Goal: Information Seeking & Learning: Learn about a topic

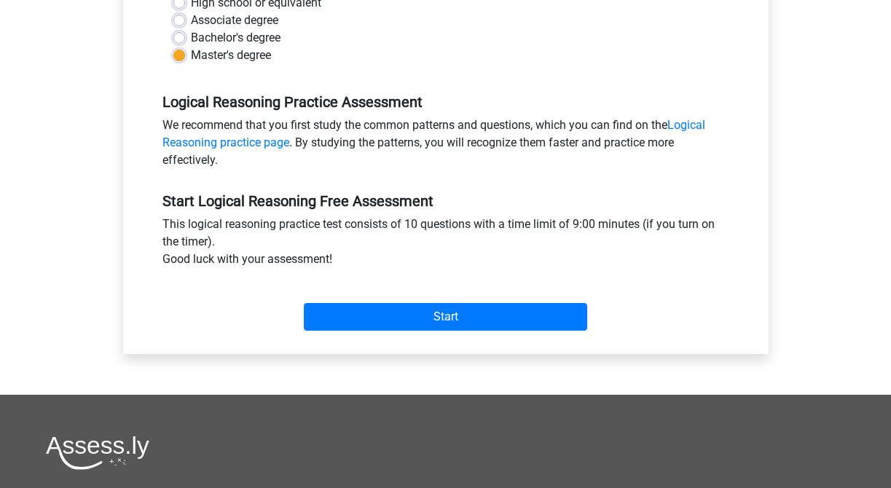
scroll to position [374, 0]
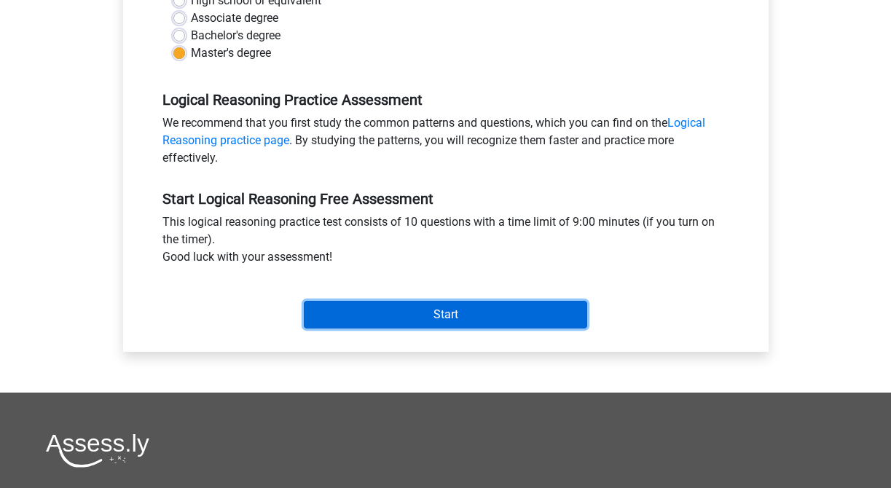
click at [438, 307] on input "Start" at bounding box center [445, 315] width 283 height 28
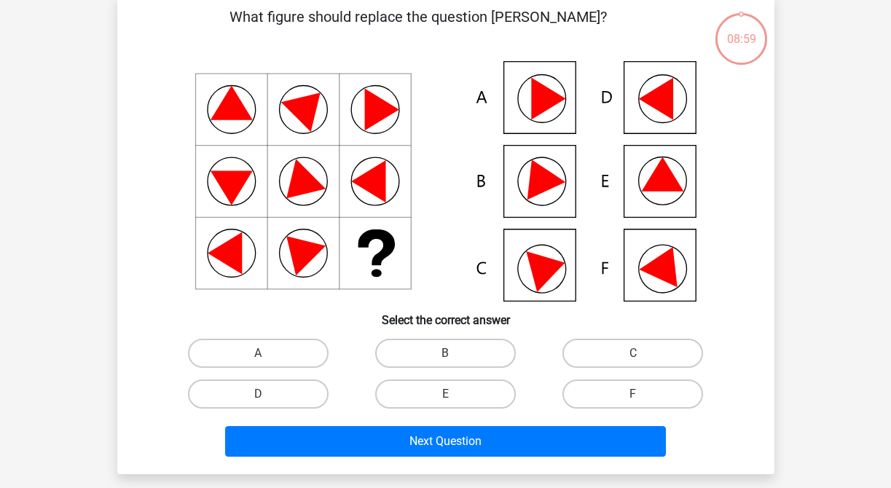
scroll to position [79, 0]
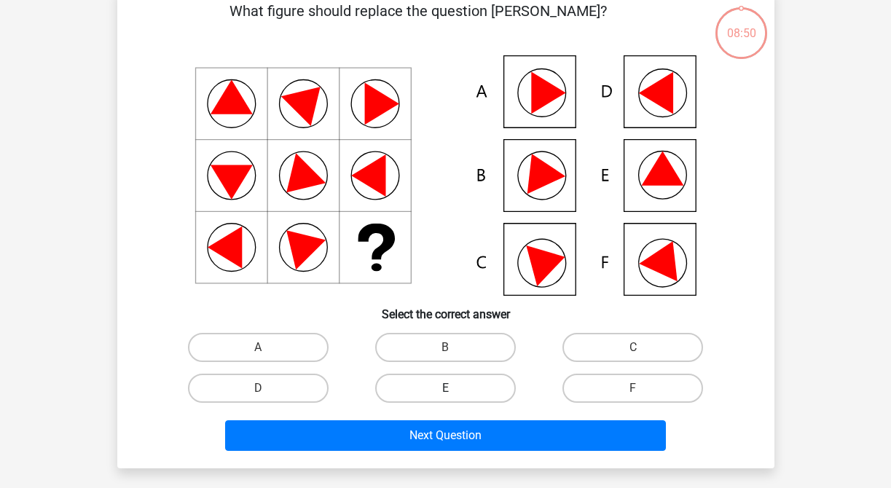
click at [443, 380] on label "E" at bounding box center [445, 388] width 141 height 29
click at [445, 388] on input "E" at bounding box center [449, 392] width 9 height 9
radio input "true"
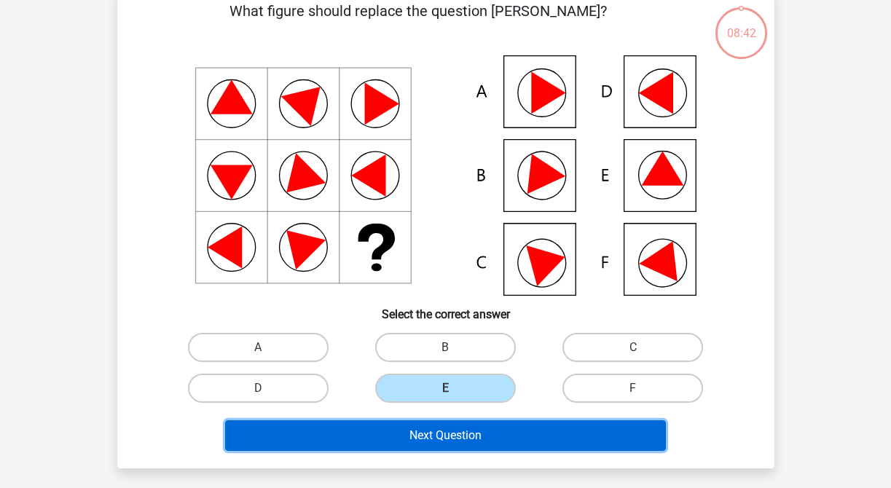
click at [450, 438] on button "Next Question" at bounding box center [445, 435] width 441 height 31
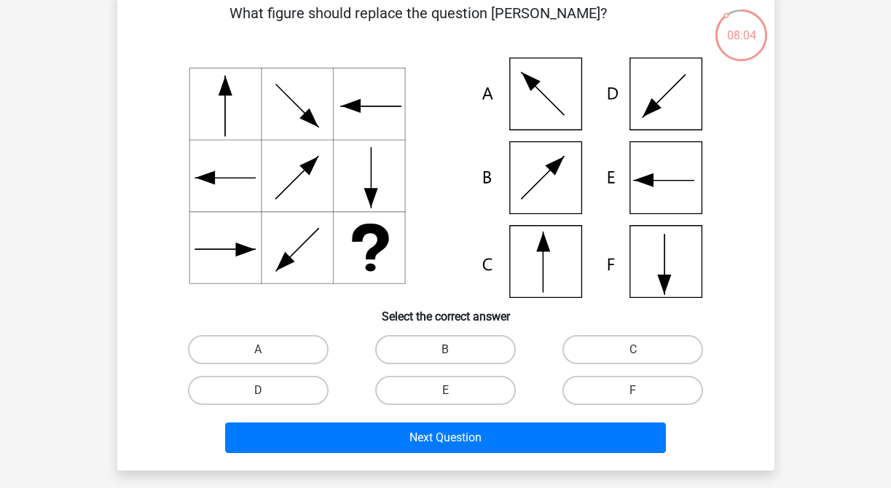
scroll to position [81, 0]
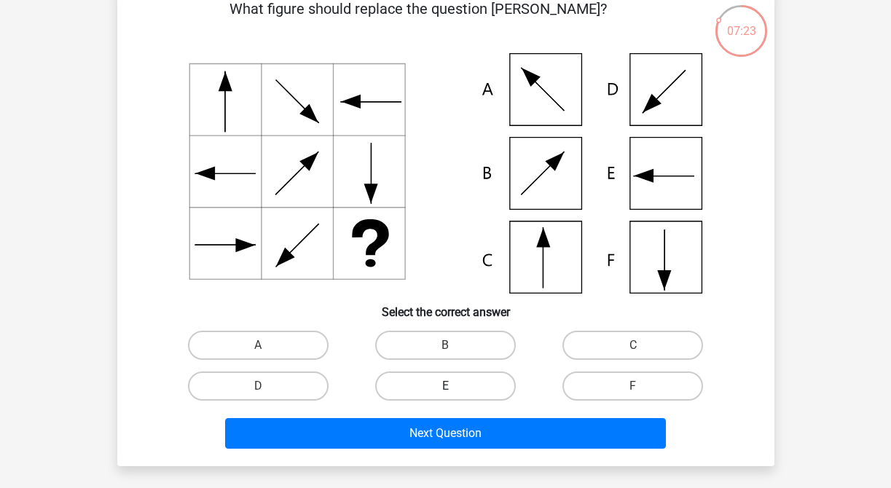
click at [442, 388] on label "E" at bounding box center [445, 385] width 141 height 29
click at [445, 388] on input "E" at bounding box center [449, 390] width 9 height 9
radio input "true"
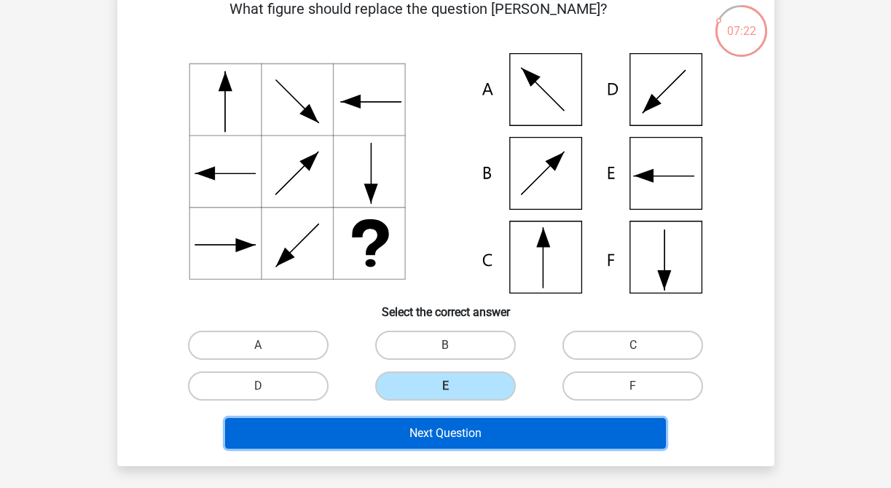
click at [461, 446] on button "Next Question" at bounding box center [445, 433] width 441 height 31
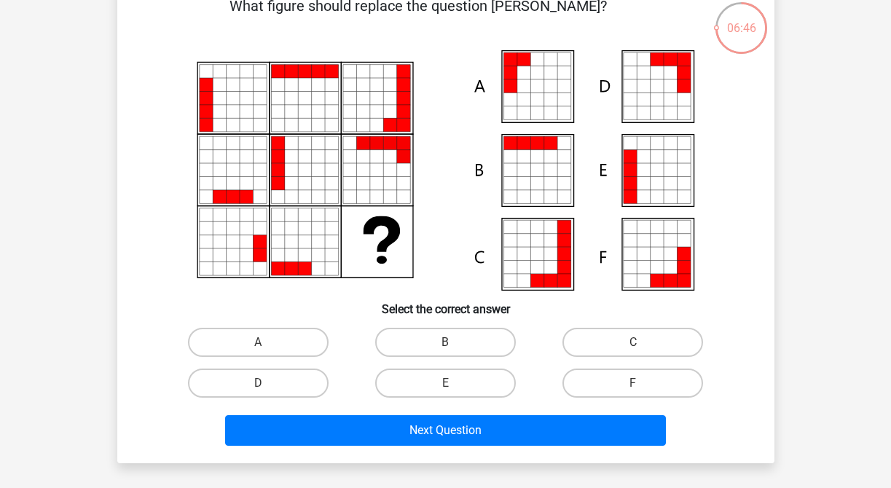
scroll to position [86, 0]
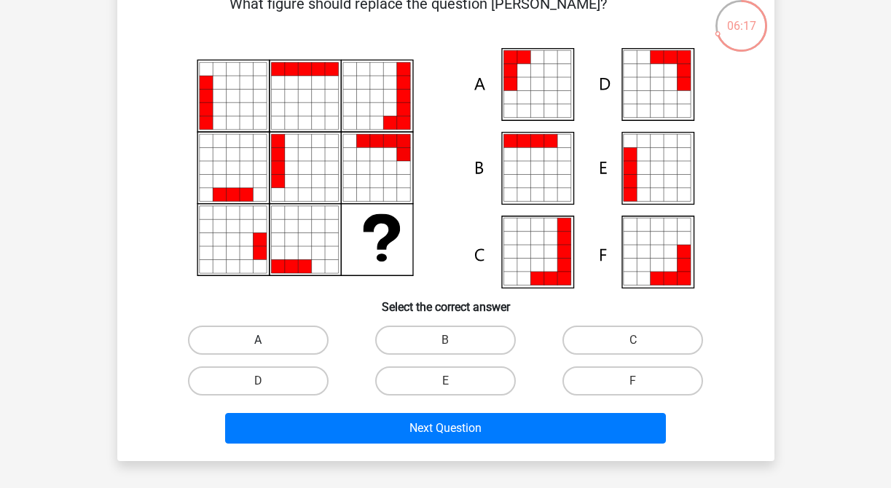
click at [318, 338] on label "A" at bounding box center [258, 340] width 141 height 29
click at [267, 340] on input "A" at bounding box center [262, 344] width 9 height 9
radio input "true"
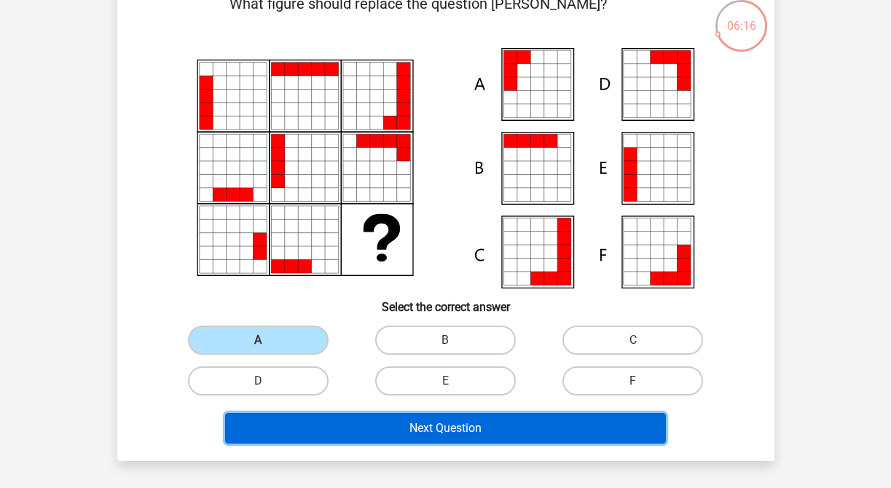
click at [406, 419] on button "Next Question" at bounding box center [445, 428] width 441 height 31
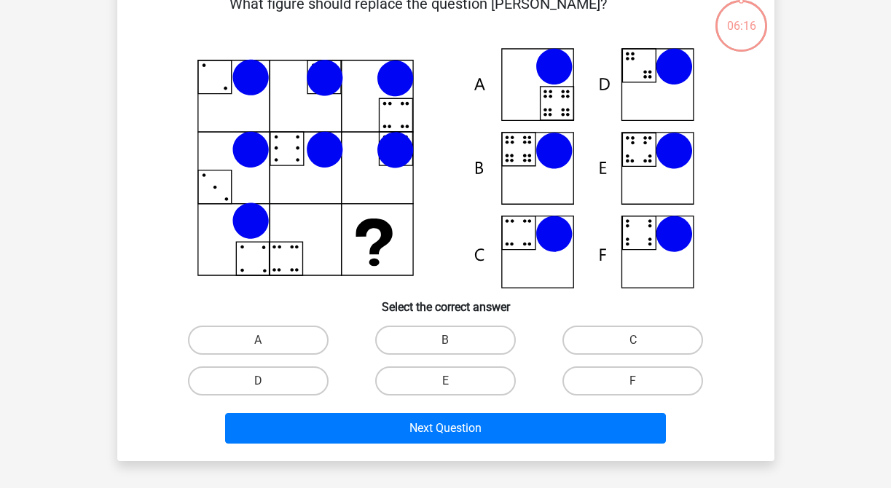
scroll to position [67, 0]
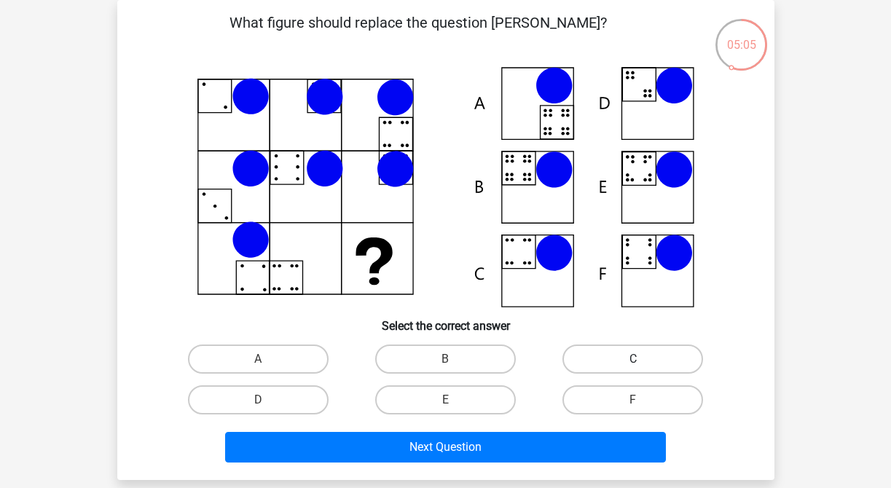
click at [593, 363] on label "C" at bounding box center [632, 359] width 141 height 29
click at [633, 363] on input "C" at bounding box center [637, 363] width 9 height 9
radio input "true"
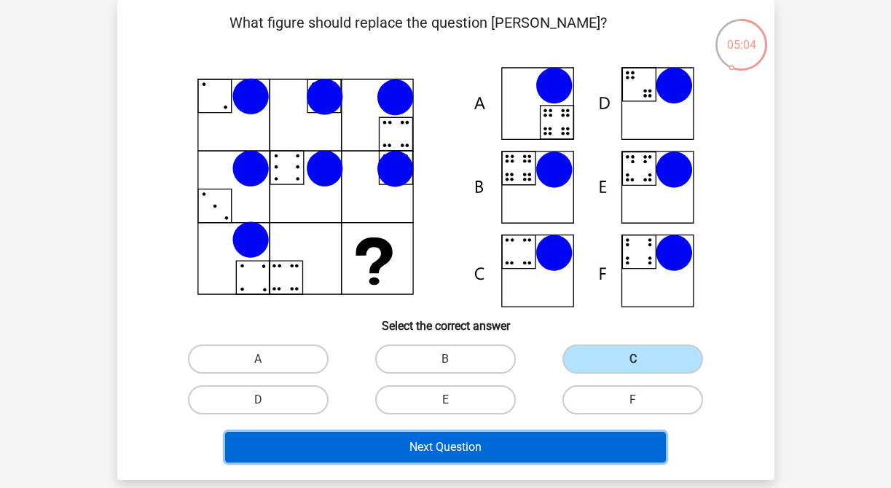
click at [492, 457] on button "Next Question" at bounding box center [445, 447] width 441 height 31
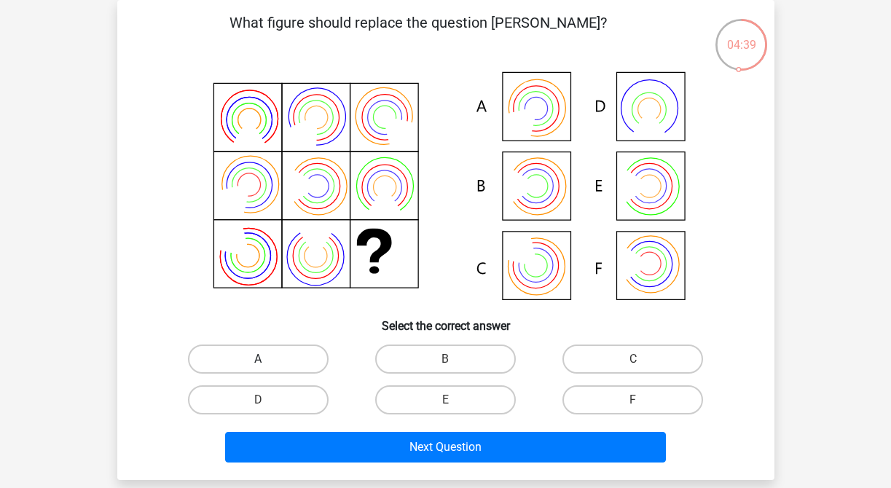
click at [303, 362] on label "A" at bounding box center [258, 359] width 141 height 29
click at [267, 362] on input "A" at bounding box center [262, 363] width 9 height 9
radio input "true"
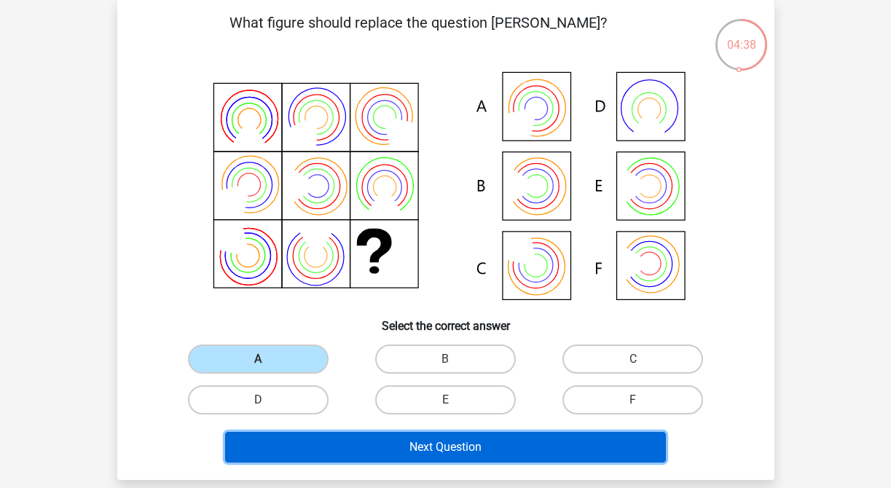
click at [401, 456] on button "Next Question" at bounding box center [445, 447] width 441 height 31
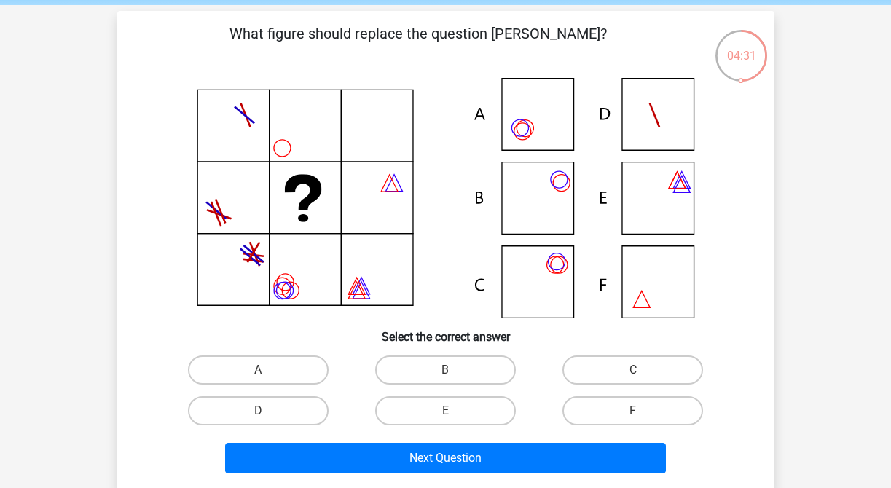
scroll to position [64, 0]
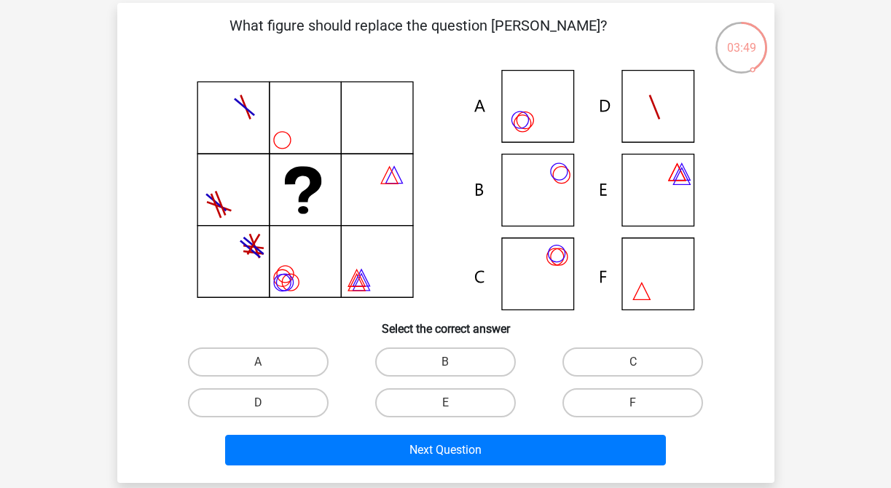
click at [260, 370] on input "A" at bounding box center [262, 366] width 9 height 9
radio input "true"
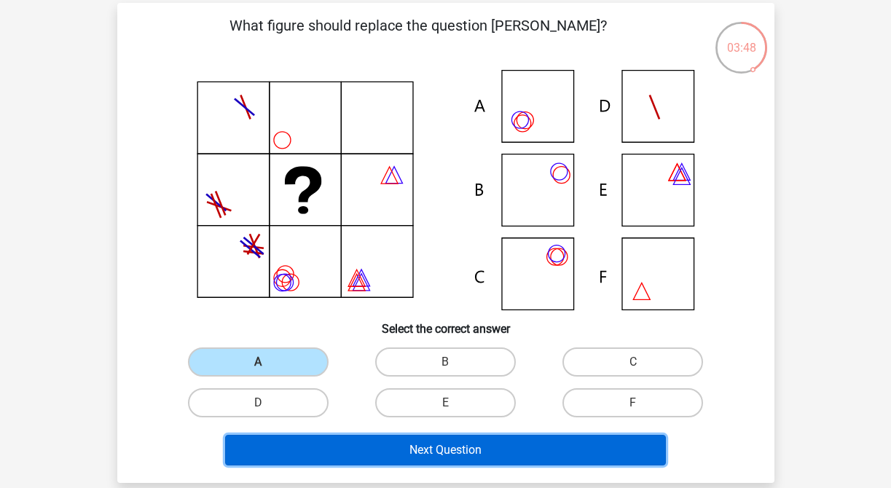
click at [409, 454] on button "Next Question" at bounding box center [445, 450] width 441 height 31
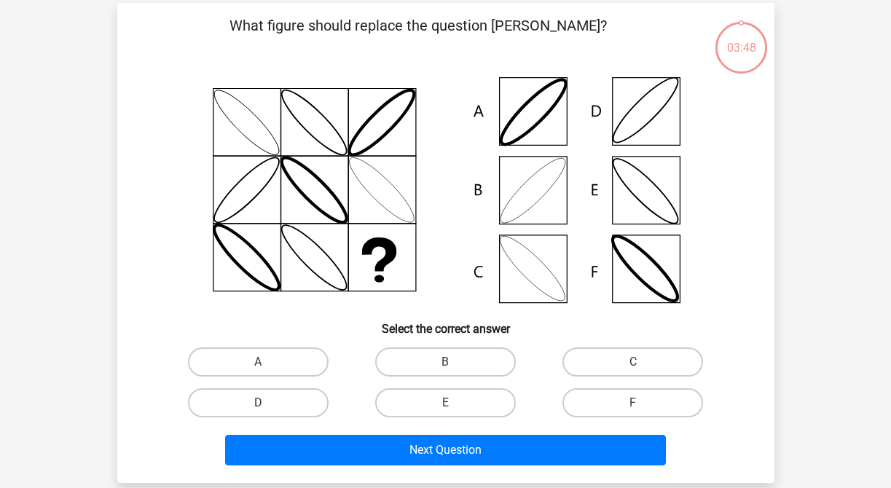
scroll to position [67, 0]
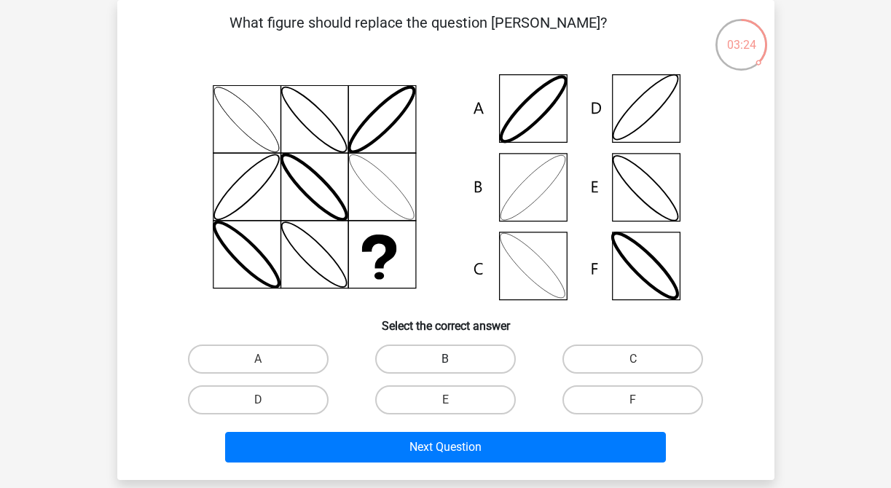
click at [449, 354] on label "B" at bounding box center [445, 359] width 141 height 29
click at [449, 359] on input "B" at bounding box center [449, 363] width 9 height 9
radio input "true"
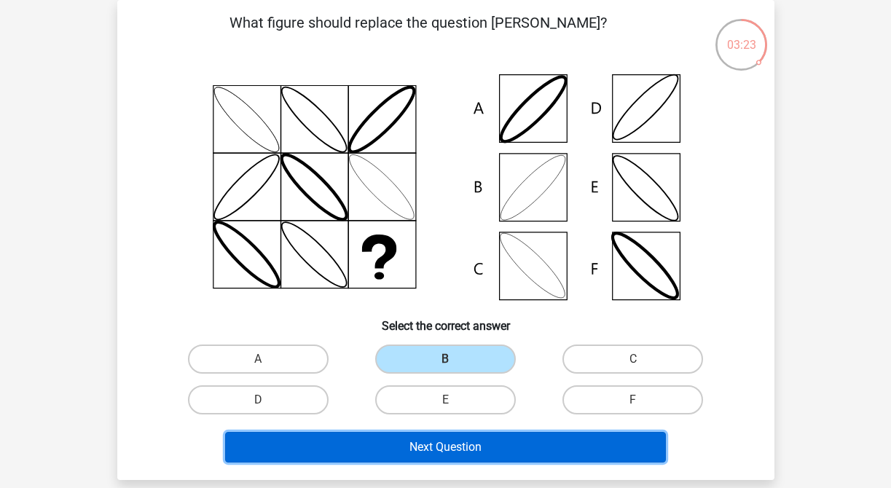
click at [459, 457] on button "Next Question" at bounding box center [445, 447] width 441 height 31
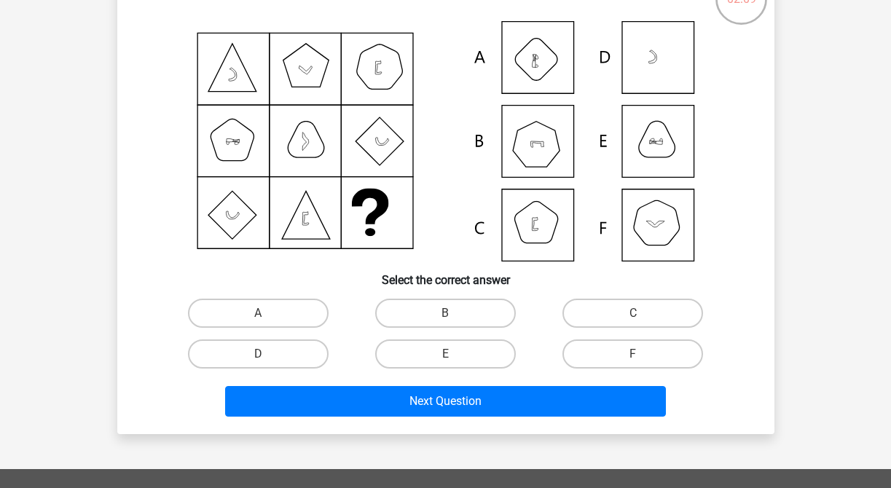
scroll to position [130, 0]
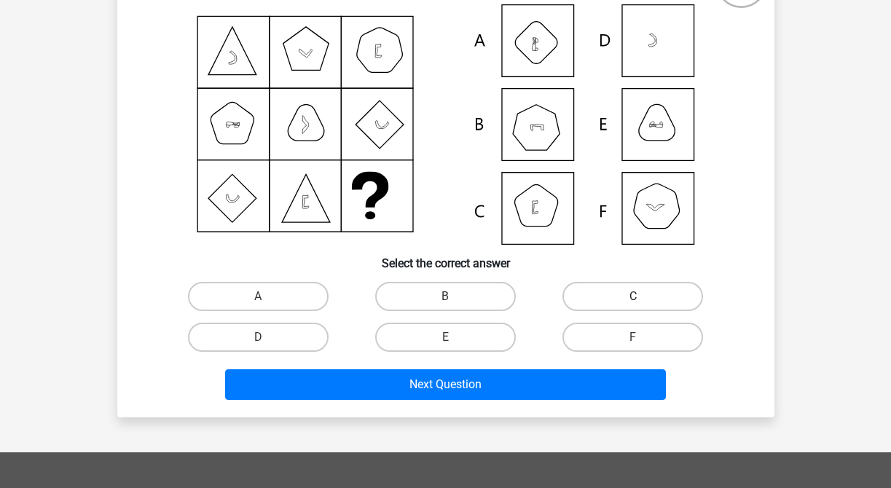
click at [633, 290] on label "C" at bounding box center [632, 296] width 141 height 29
click at [633, 296] on input "C" at bounding box center [637, 300] width 9 height 9
radio input "true"
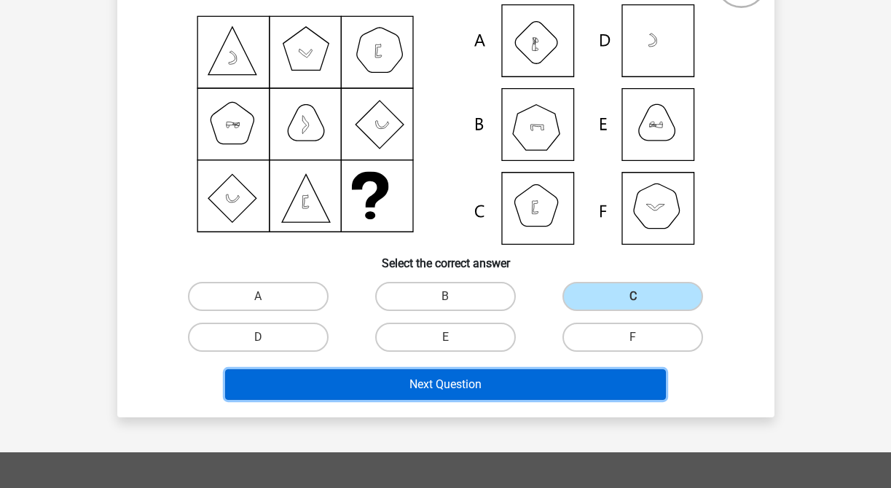
click at [559, 372] on button "Next Question" at bounding box center [445, 384] width 441 height 31
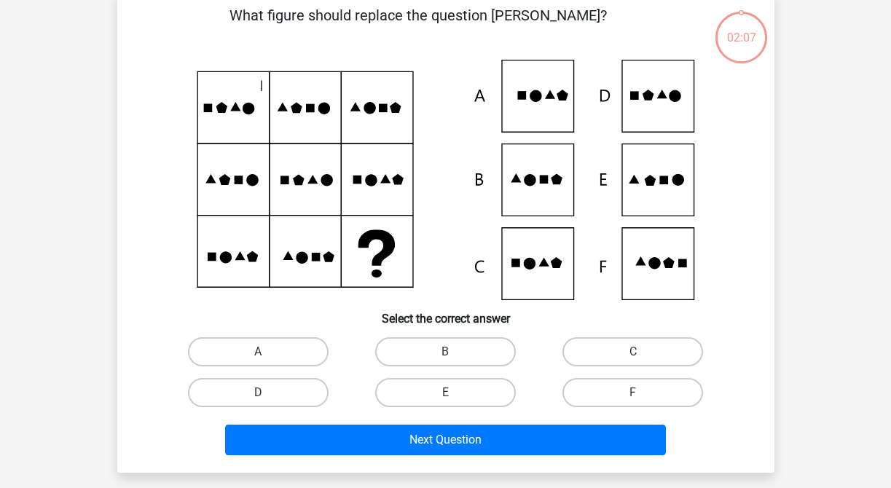
scroll to position [67, 0]
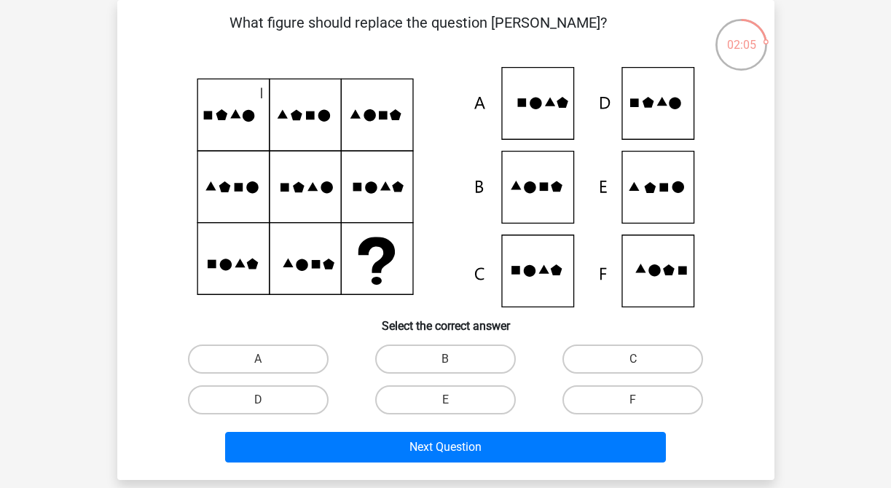
click at [448, 407] on input "E" at bounding box center [449, 404] width 9 height 9
radio input "true"
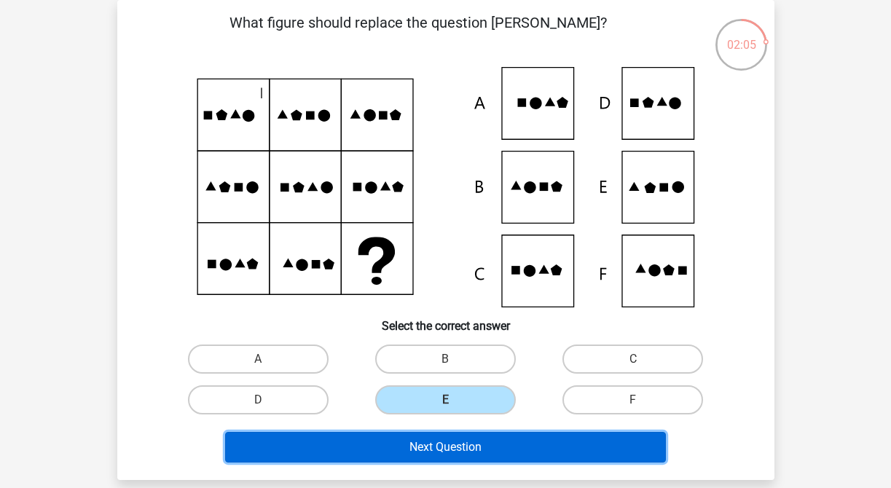
click at [422, 449] on button "Next Question" at bounding box center [445, 447] width 441 height 31
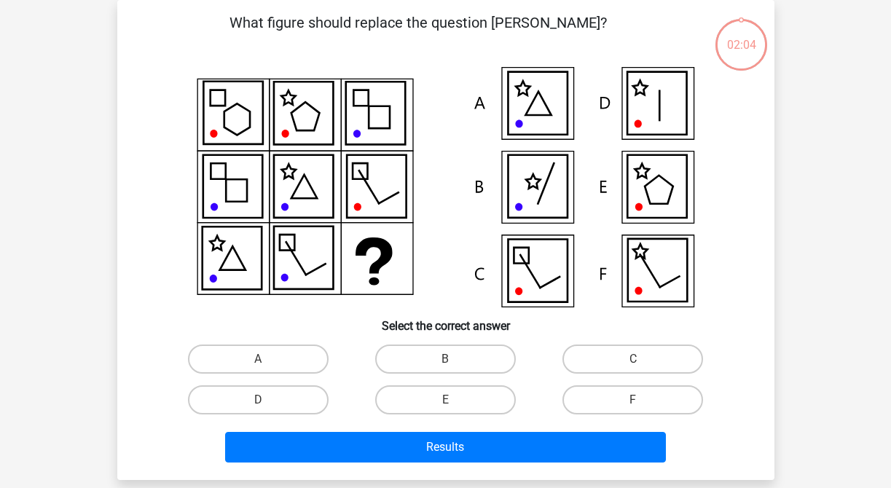
click at [449, 408] on input "E" at bounding box center [449, 404] width 9 height 9
radio input "true"
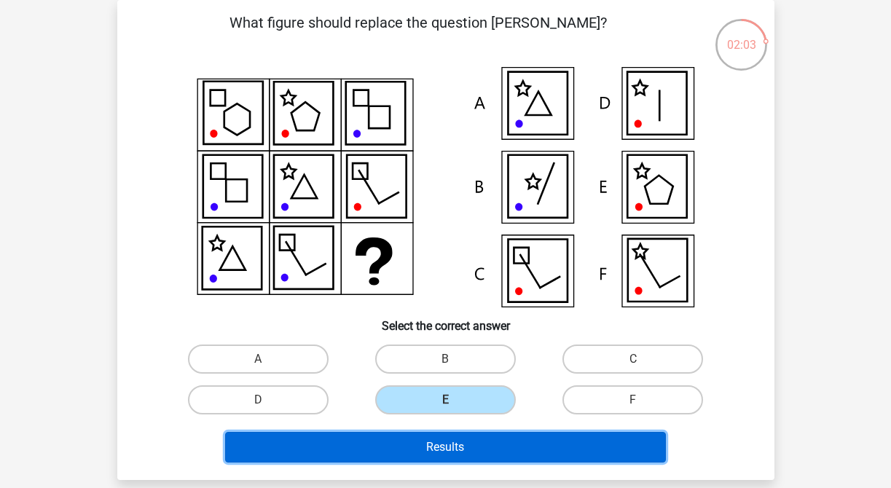
click at [460, 447] on button "Results" at bounding box center [445, 447] width 441 height 31
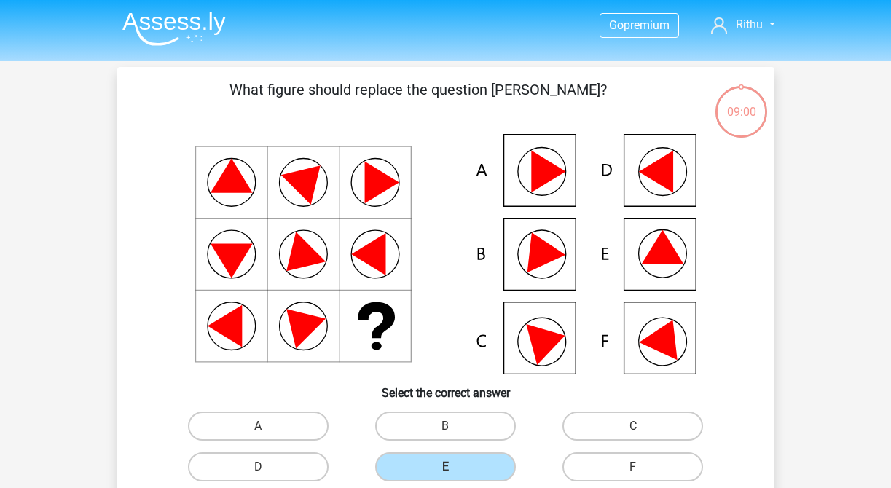
scroll to position [67, 0]
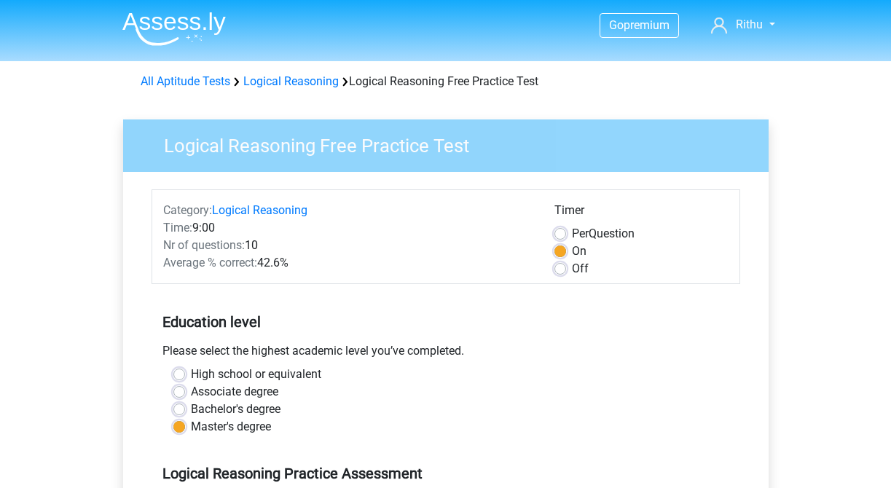
scroll to position [374, 0]
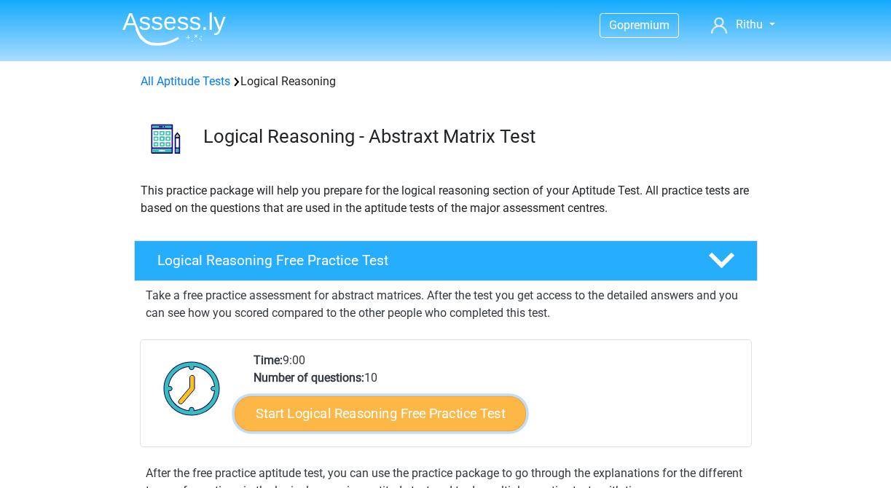
click at [439, 423] on link "Start Logical Reasoning Free Practice Test" at bounding box center [380, 413] width 291 height 35
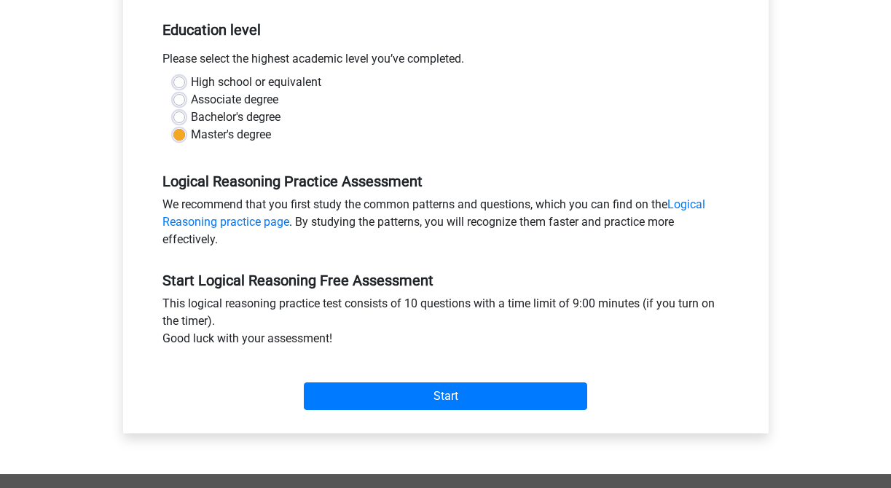
scroll to position [300, 0]
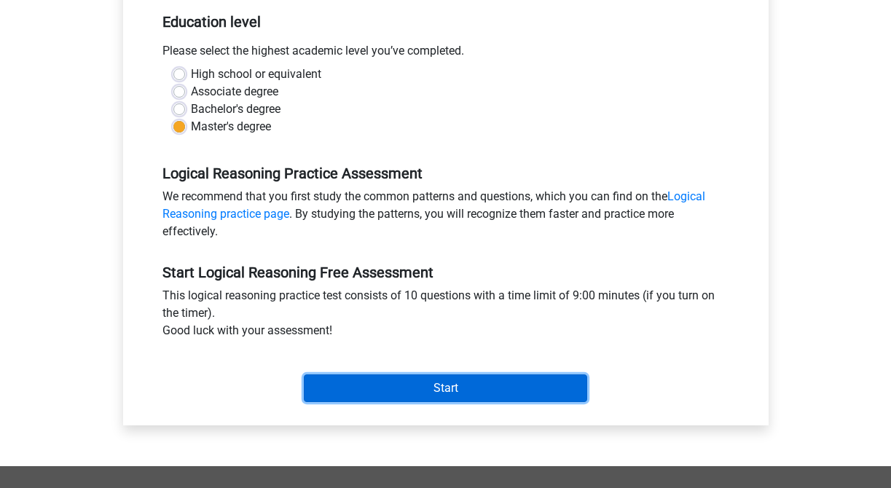
click at [441, 385] on input "Start" at bounding box center [445, 388] width 283 height 28
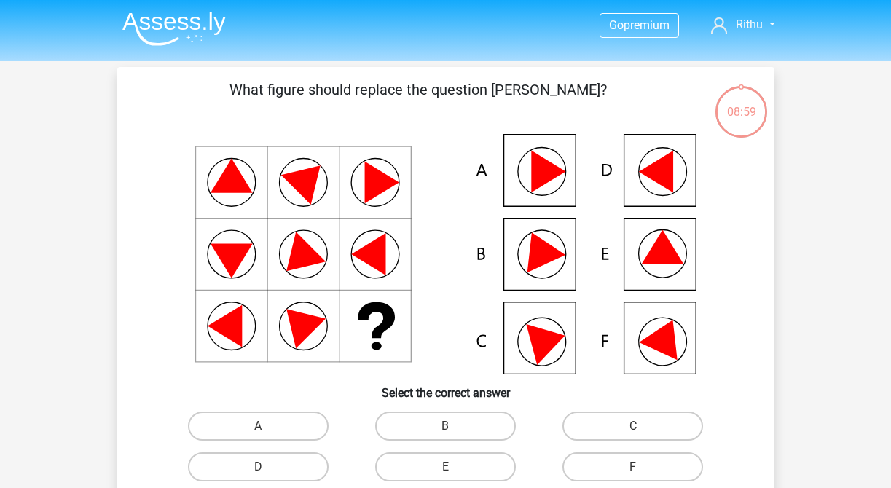
scroll to position [25, 0]
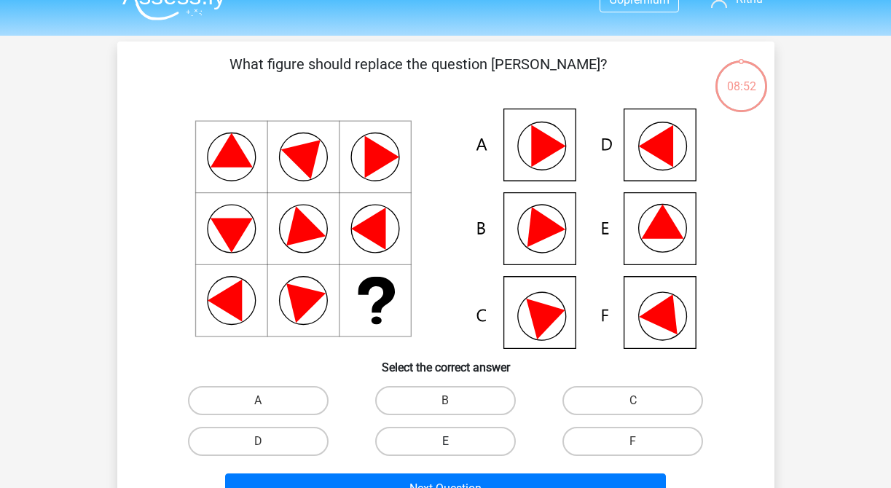
click at [453, 431] on label "E" at bounding box center [445, 441] width 141 height 29
click at [453, 441] on input "E" at bounding box center [449, 445] width 9 height 9
radio input "true"
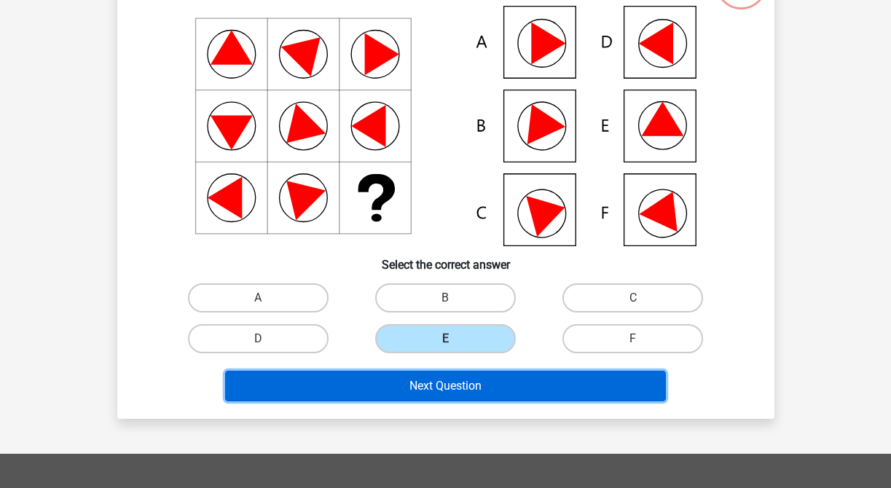
click at [481, 393] on button "Next Question" at bounding box center [445, 386] width 441 height 31
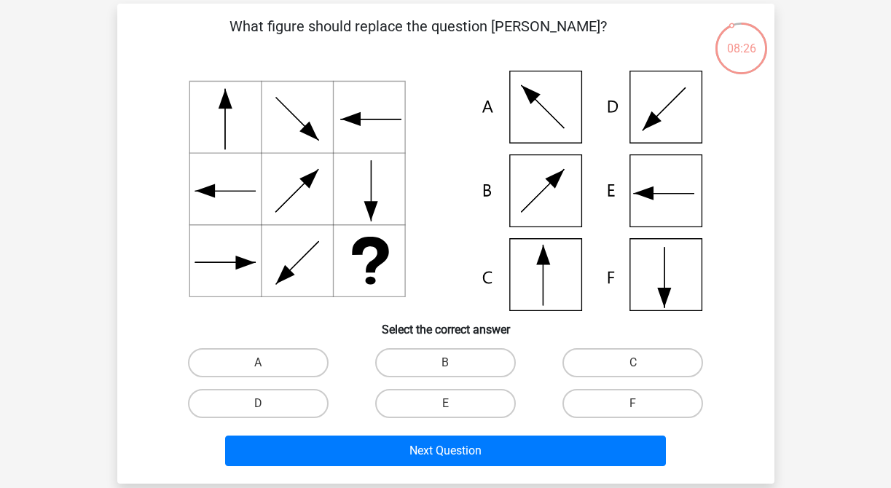
scroll to position [62, 0]
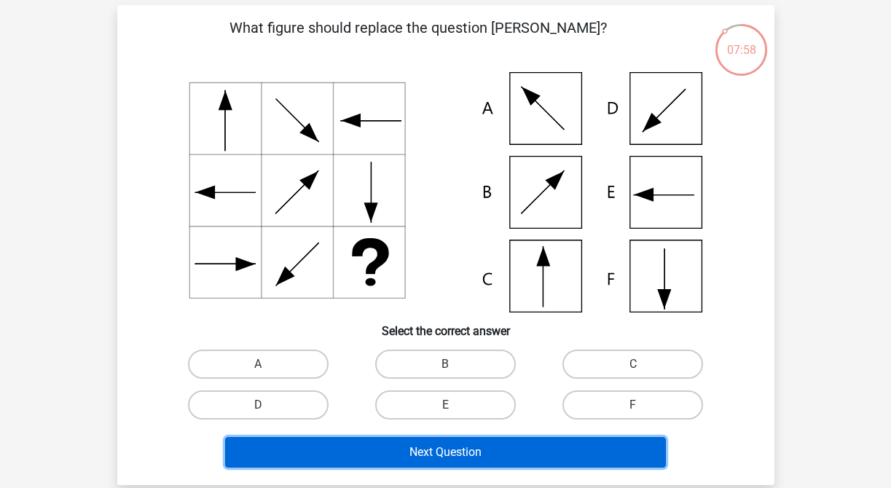
click at [357, 447] on button "Next Question" at bounding box center [445, 452] width 441 height 31
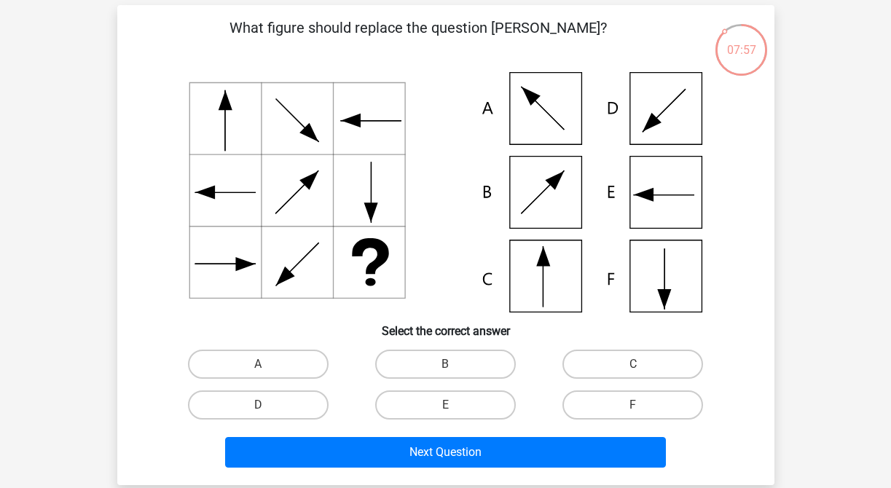
click at [331, 334] on h6 "Select the correct answer" at bounding box center [446, 324] width 610 height 25
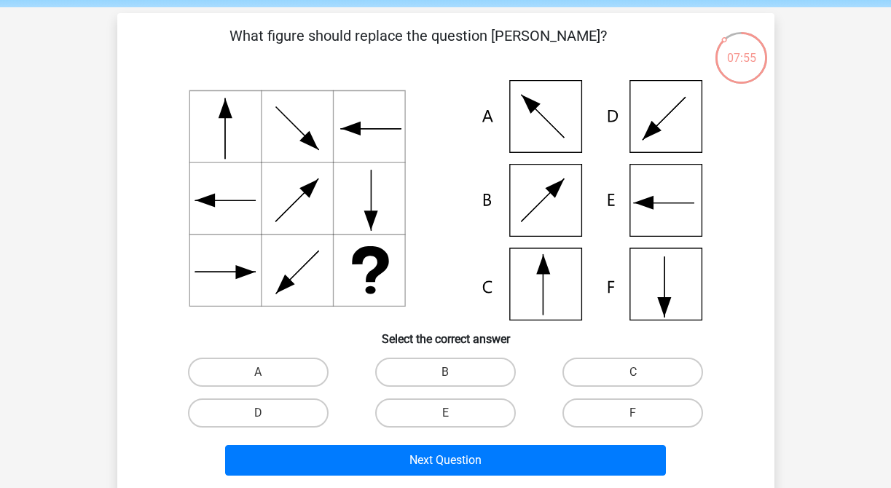
scroll to position [52, 0]
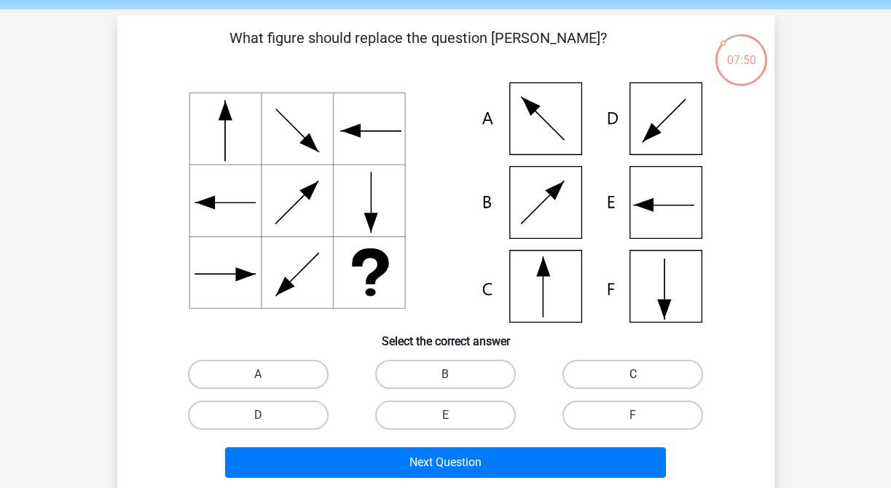
click at [663, 389] on div "C" at bounding box center [632, 374] width 187 height 41
click at [647, 372] on label "C" at bounding box center [632, 374] width 141 height 29
click at [642, 374] on input "C" at bounding box center [637, 378] width 9 height 9
radio input "true"
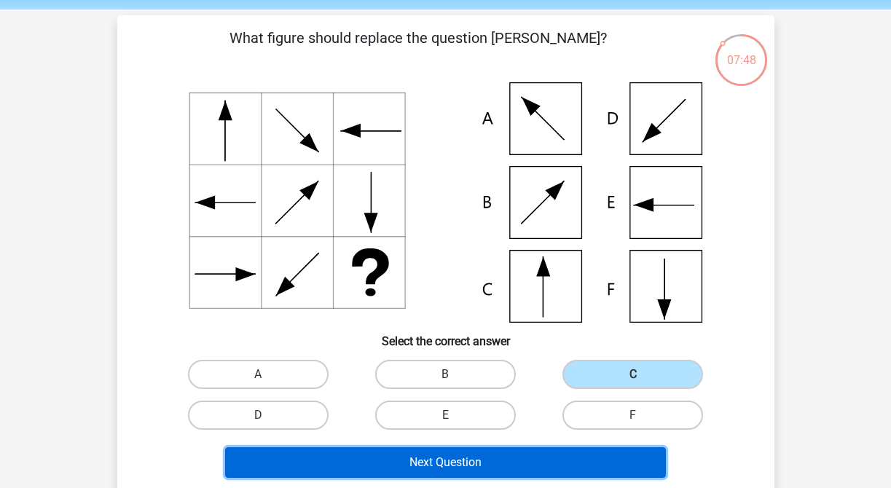
click at [511, 469] on button "Next Question" at bounding box center [445, 462] width 441 height 31
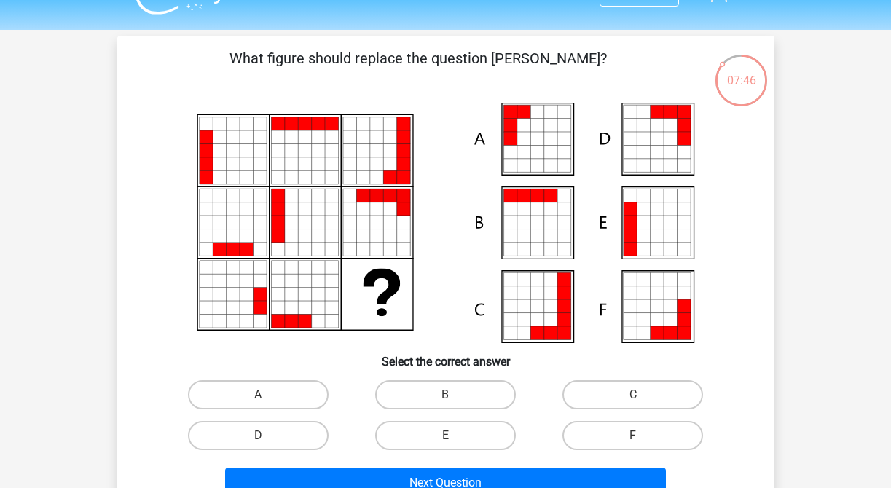
scroll to position [0, 0]
